Goal: Transaction & Acquisition: Purchase product/service

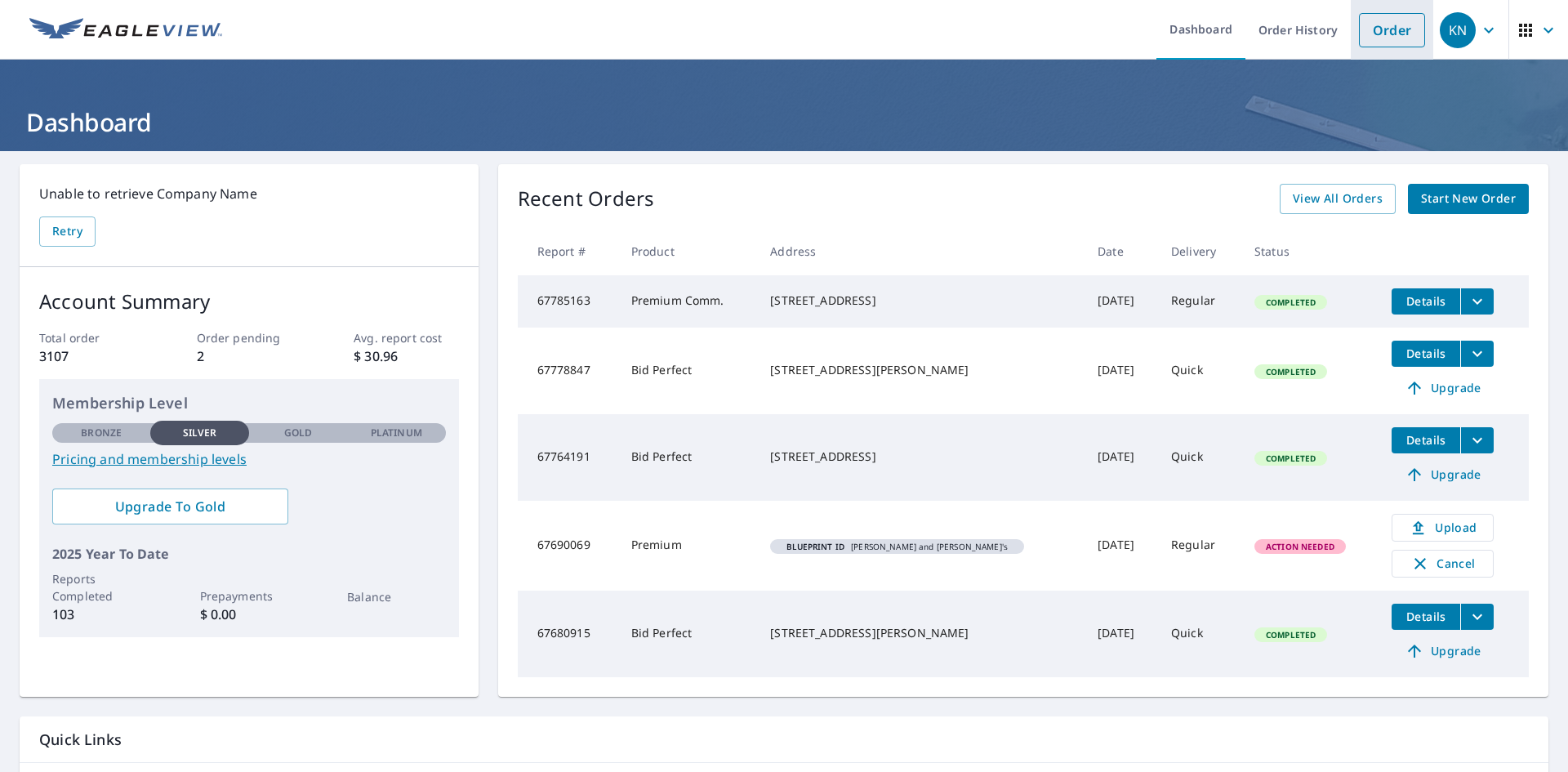
click at [1381, 32] on link "Order" at bounding box center [1392, 30] width 66 height 34
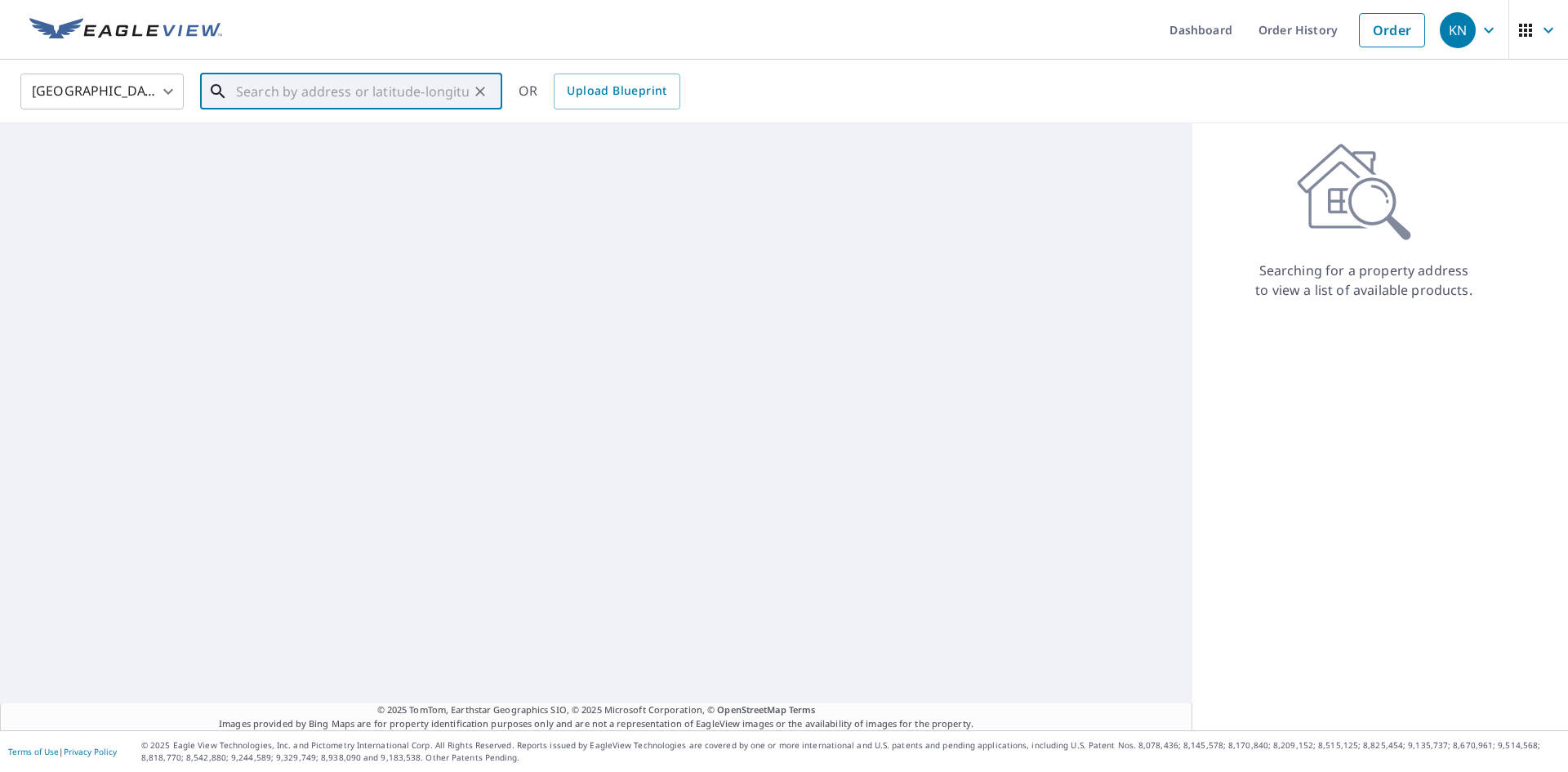
click at [308, 95] on input "text" at bounding box center [352, 91] width 233 height 46
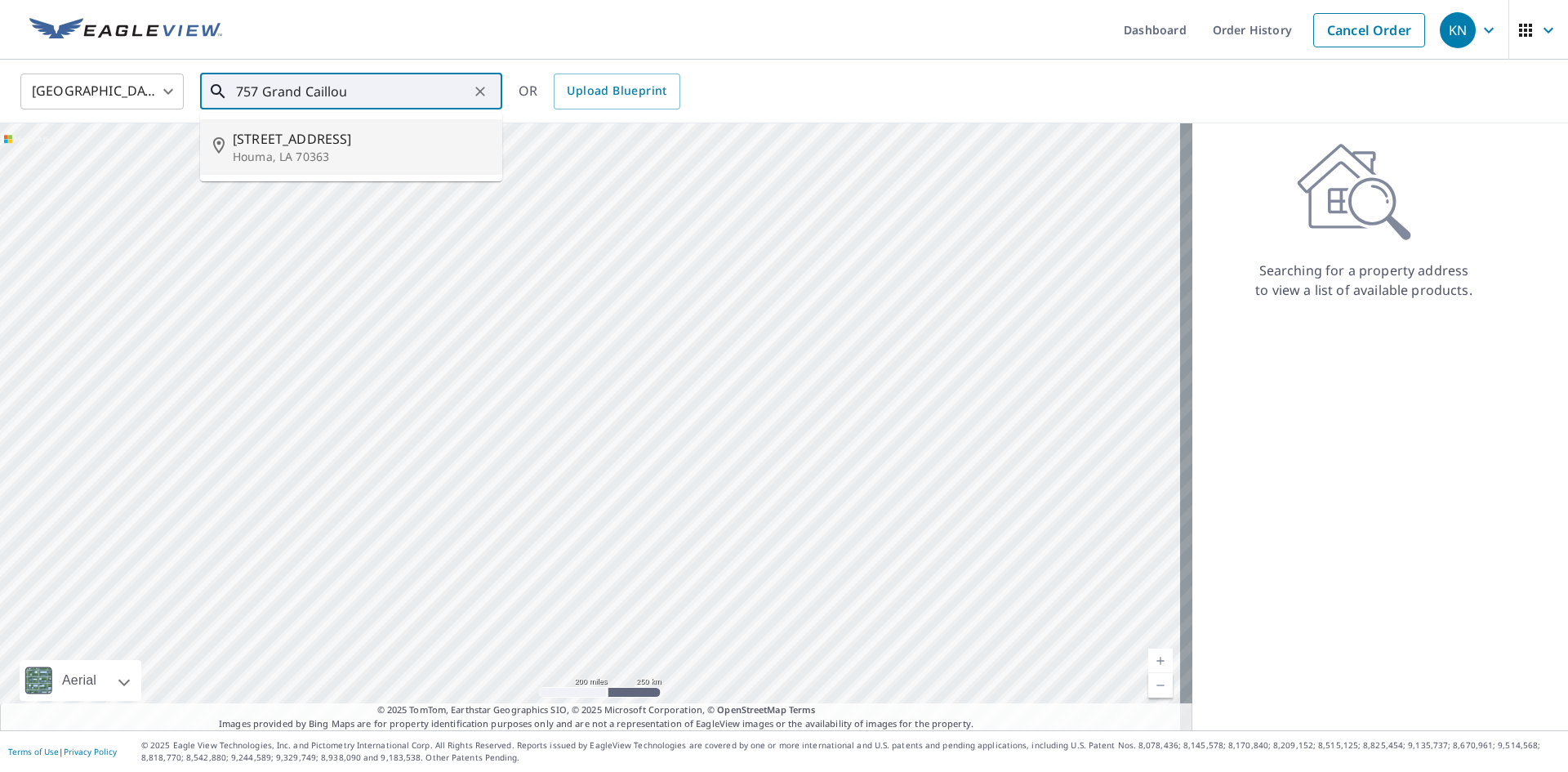
click at [266, 158] on p "Houma, LA 70363" at bounding box center [361, 156] width 256 height 16
type input "[STREET_ADDRESS]"
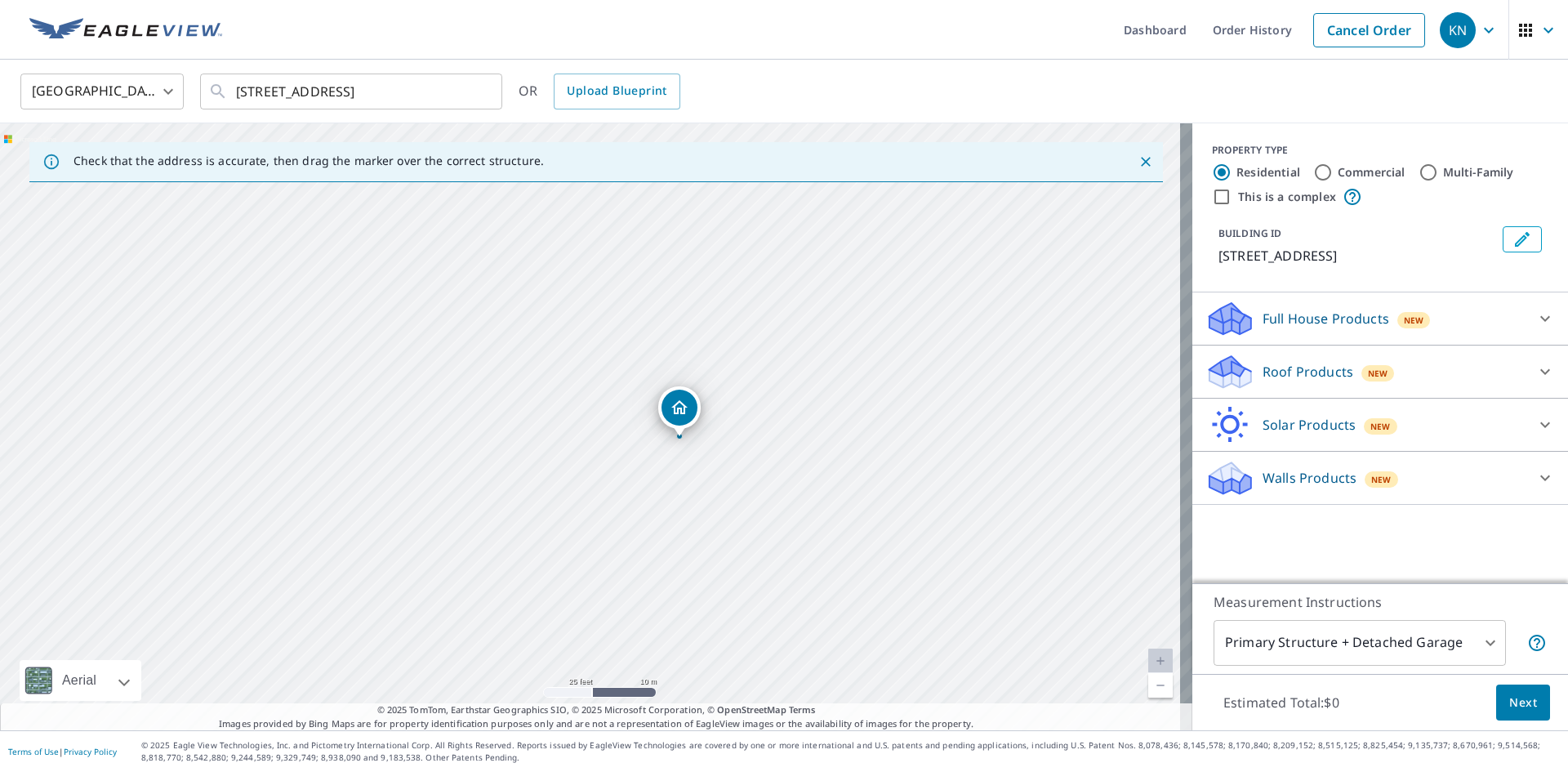
drag, startPoint x: 659, startPoint y: 411, endPoint x: 605, endPoint y: 500, distance: 104.1
click at [605, 500] on div "[STREET_ADDRESS]" at bounding box center [596, 426] width 1192 height 607
drag, startPoint x: 659, startPoint y: 426, endPoint x: 684, endPoint y: 369, distance: 62.2
click at [1315, 173] on input "Commercial" at bounding box center [1323, 172] width 20 height 20
radio input "true"
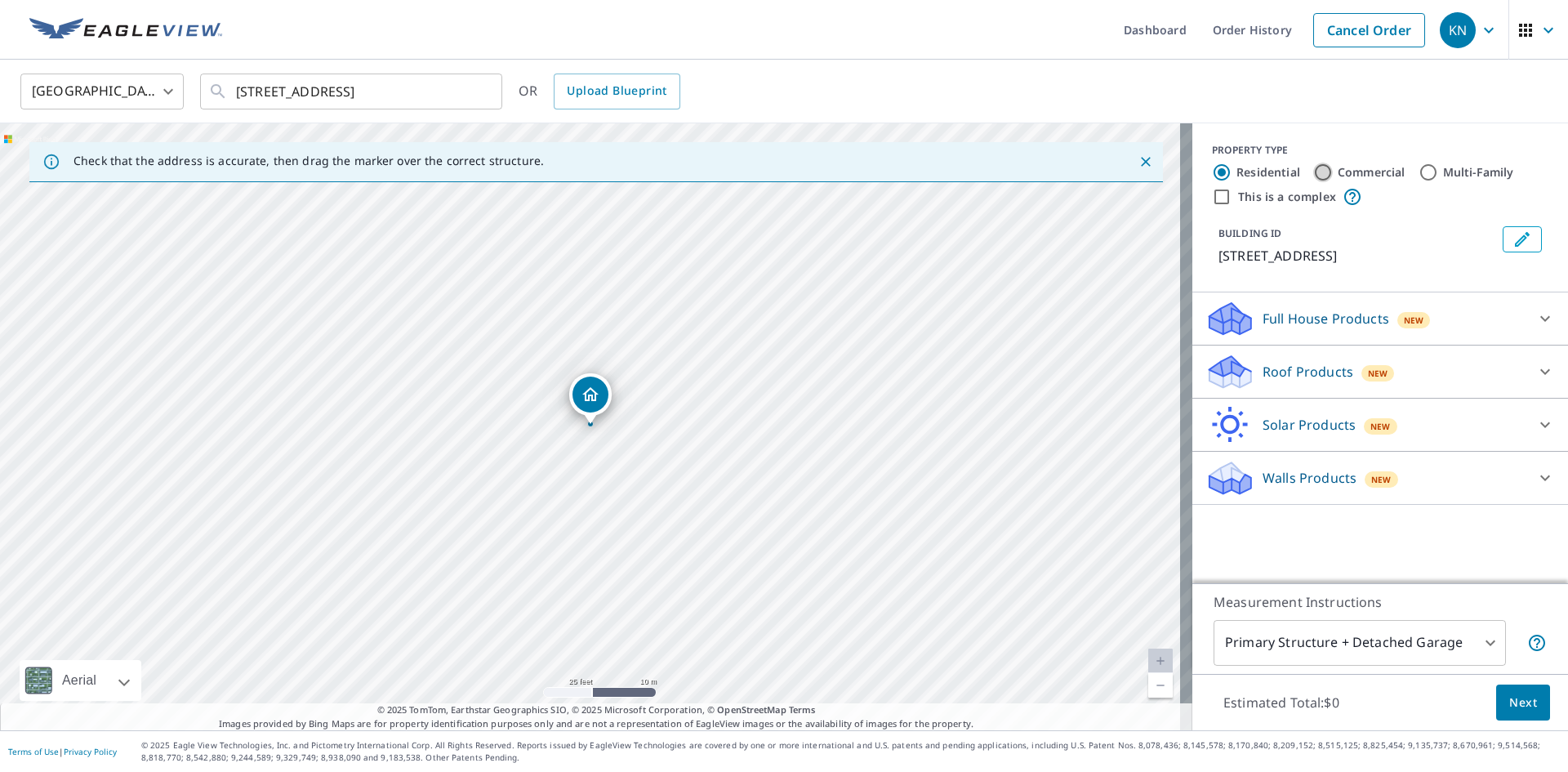
type input "4"
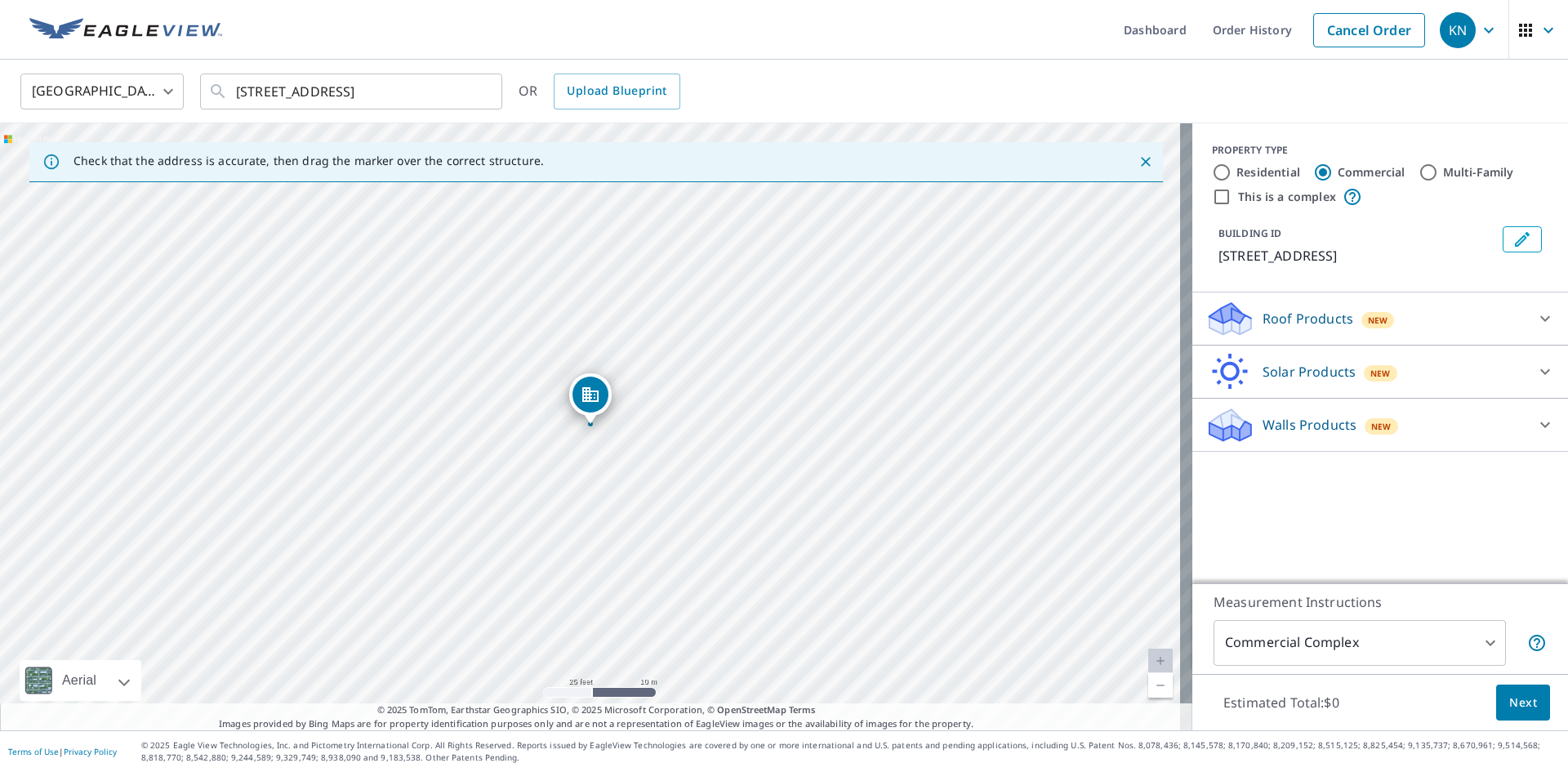
click at [1280, 321] on p "Roof Products" at bounding box center [1308, 318] width 90 height 20
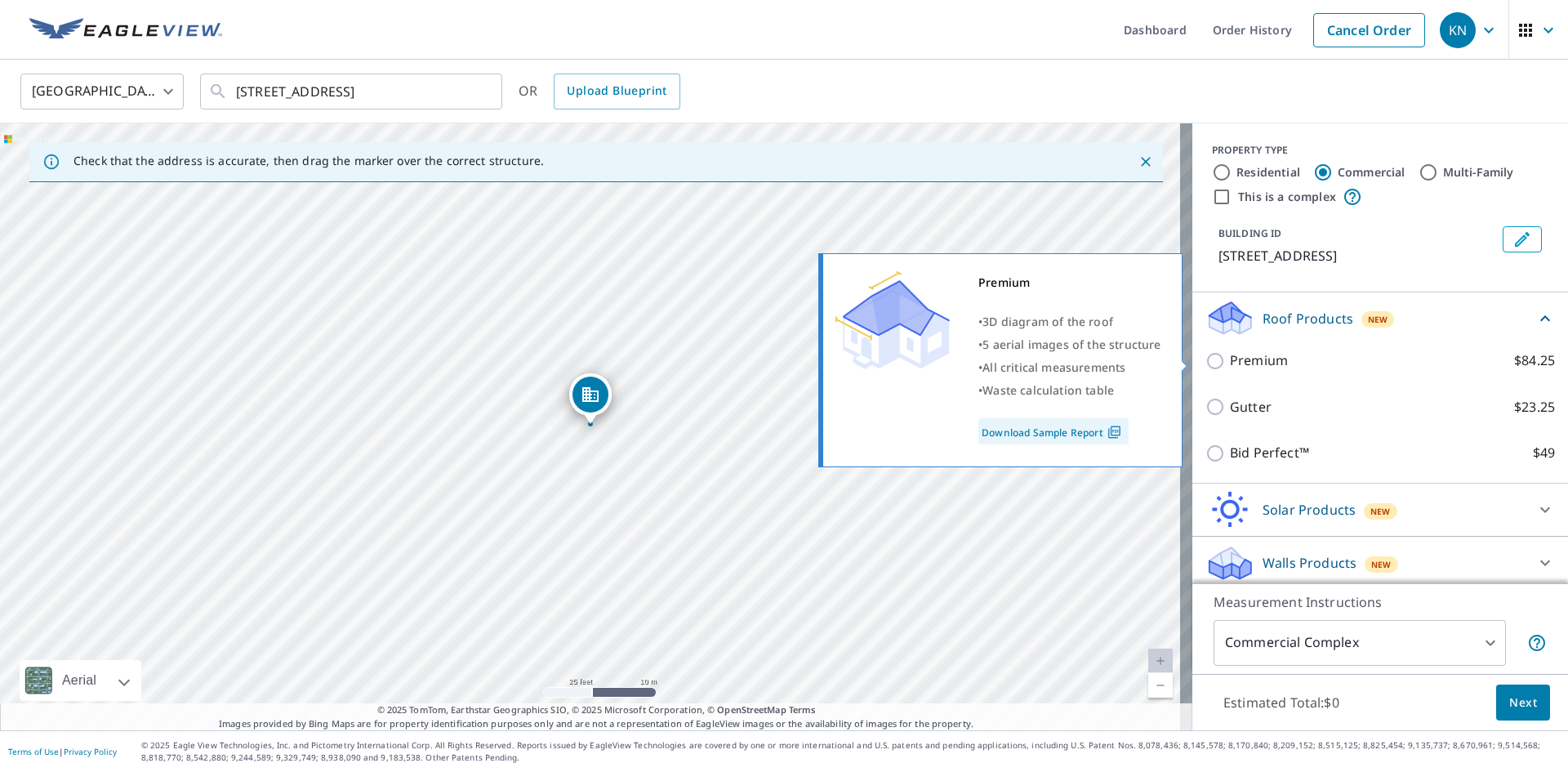
click at [1257, 362] on p "Premium" at bounding box center [1259, 361] width 58 height 21
click at [1230, 362] on input "Premium $84.25" at bounding box center [1217, 361] width 25 height 20
checkbox input "true"
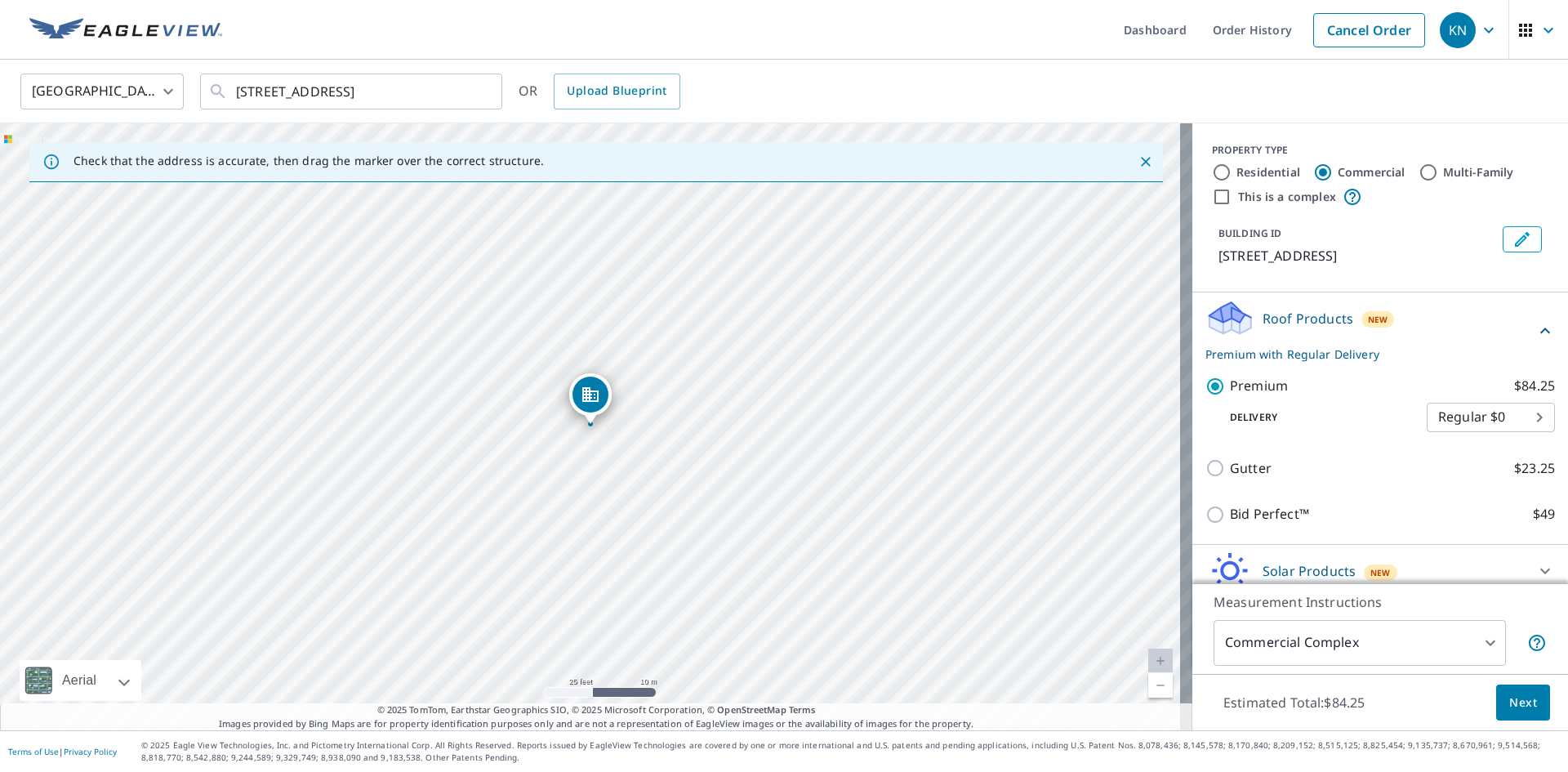
click at [1510, 699] on span "Next" at bounding box center [1523, 703] width 28 height 21
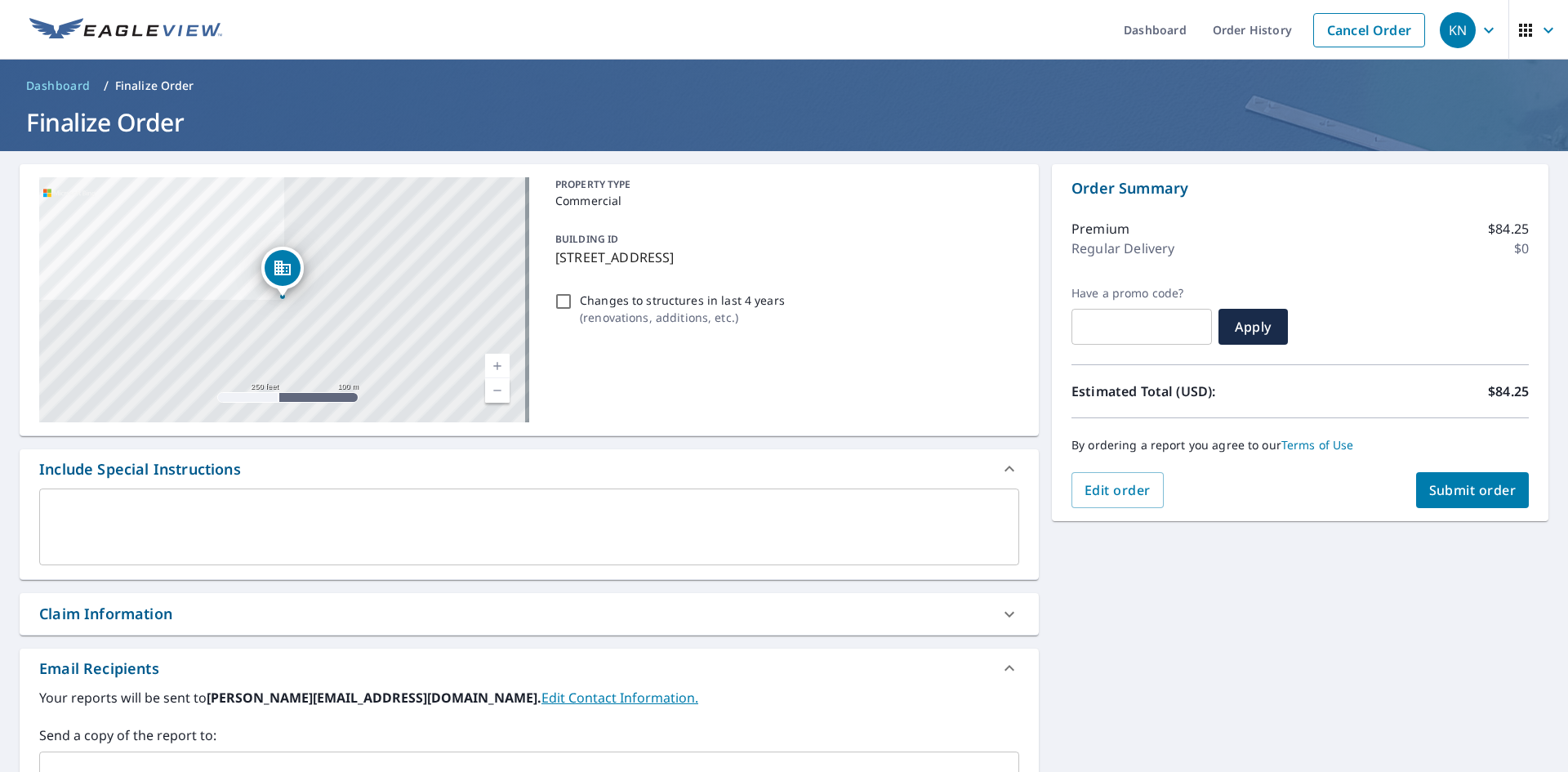
click at [1467, 492] on span "Submit order" at bounding box center [1473, 490] width 88 height 18
checkbox input "true"
